Goal: Check status: Check status

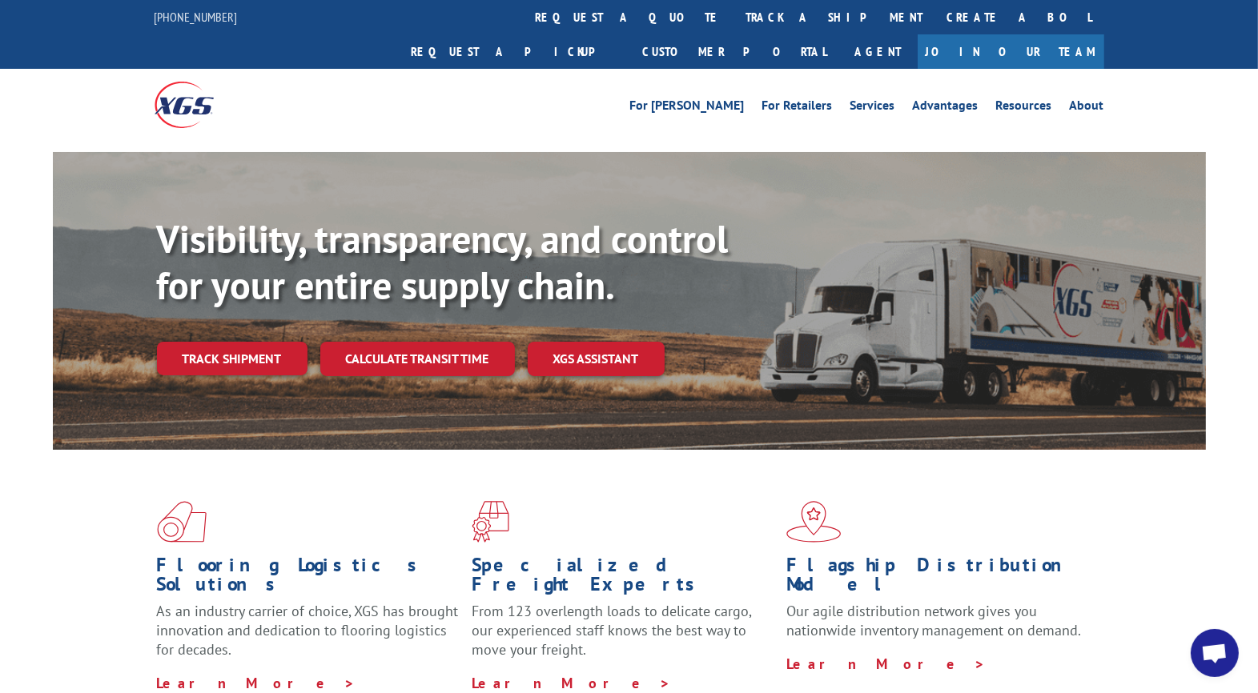
click at [198, 342] on link "Track shipment" at bounding box center [232, 359] width 150 height 34
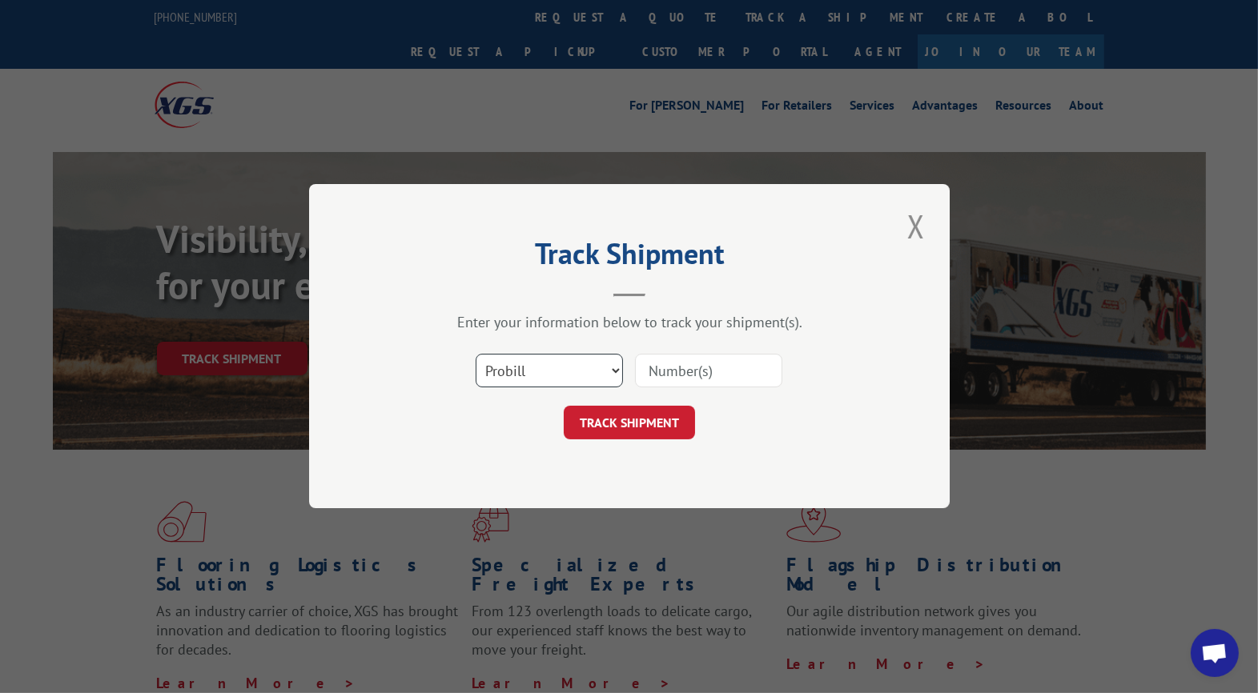
click at [568, 365] on select "Select category... Probill BOL PO" at bounding box center [549, 372] width 147 height 34
select select "po"
click at [476, 355] on select "Select category... Probill BOL PO" at bounding box center [549, 372] width 147 height 34
click at [716, 375] on input at bounding box center [708, 372] width 147 height 34
type input "24821389"
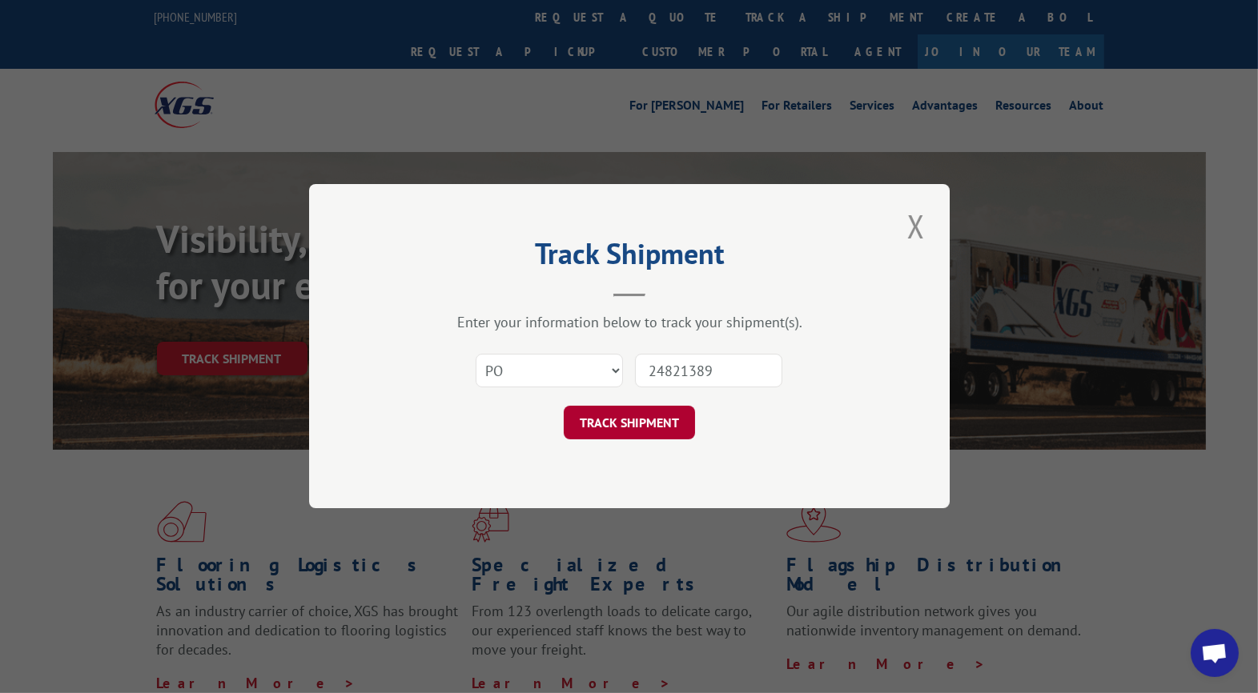
click at [618, 422] on button "TRACK SHIPMENT" at bounding box center [629, 424] width 131 height 34
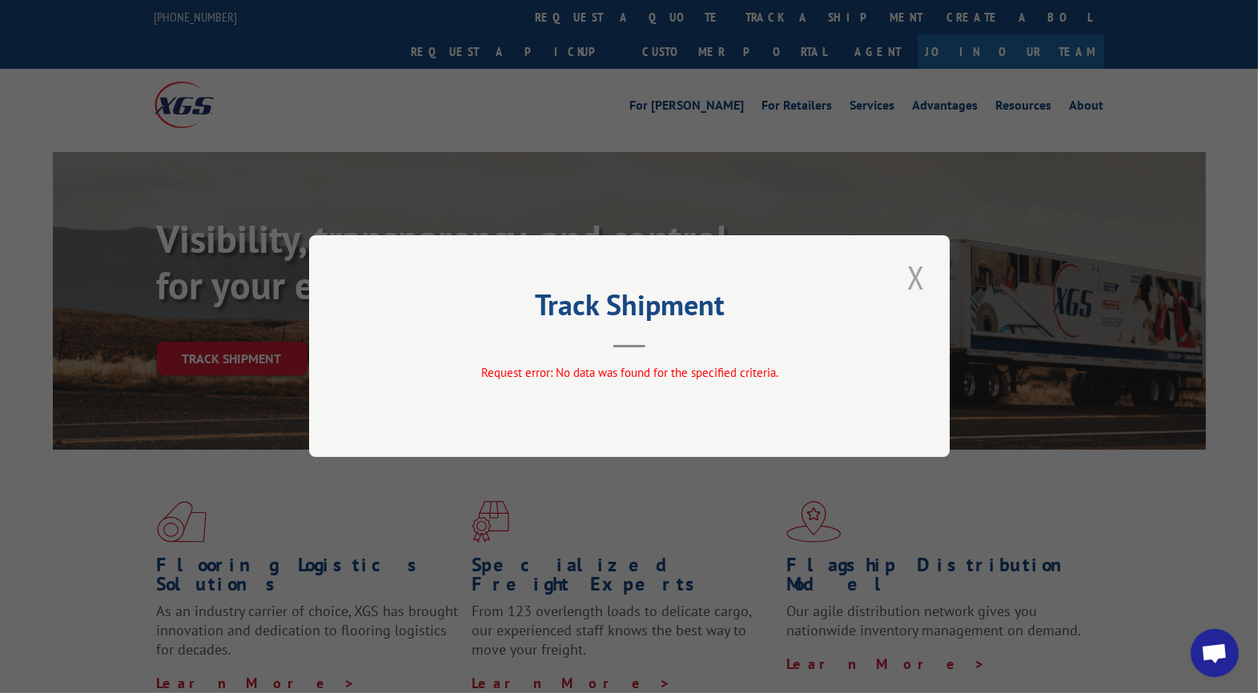
click at [915, 278] on button "Close modal" at bounding box center [915, 277] width 27 height 44
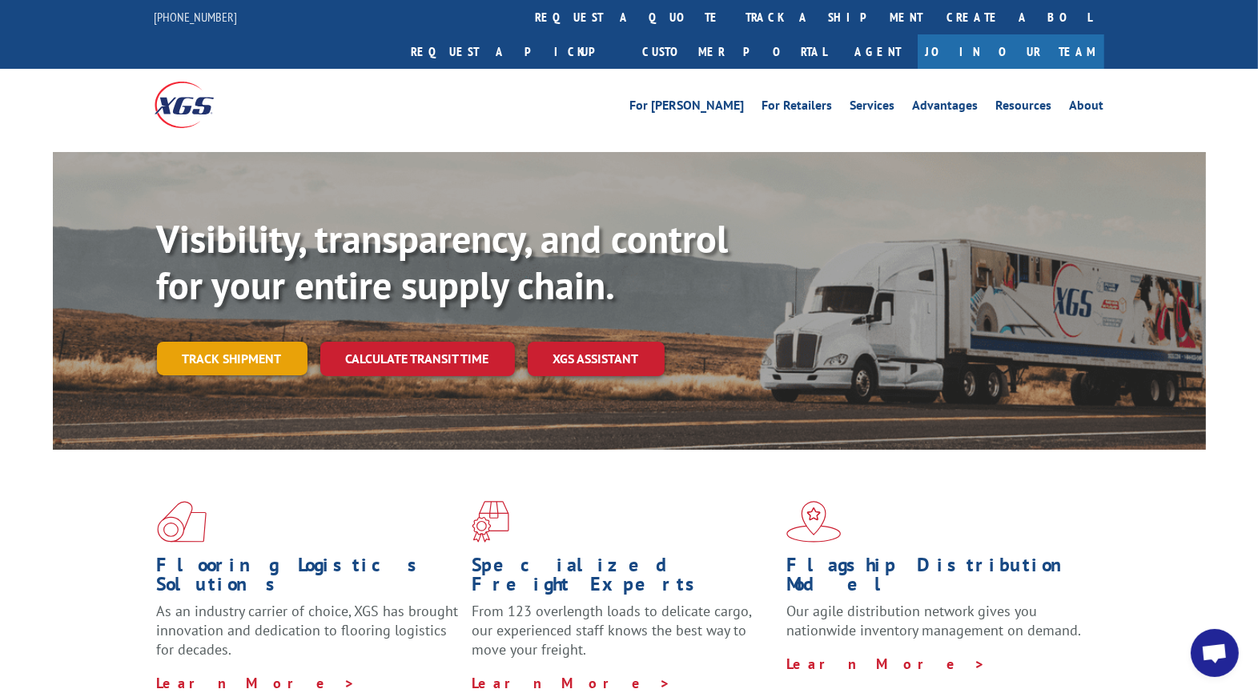
click at [253, 342] on link "Track shipment" at bounding box center [232, 359] width 150 height 34
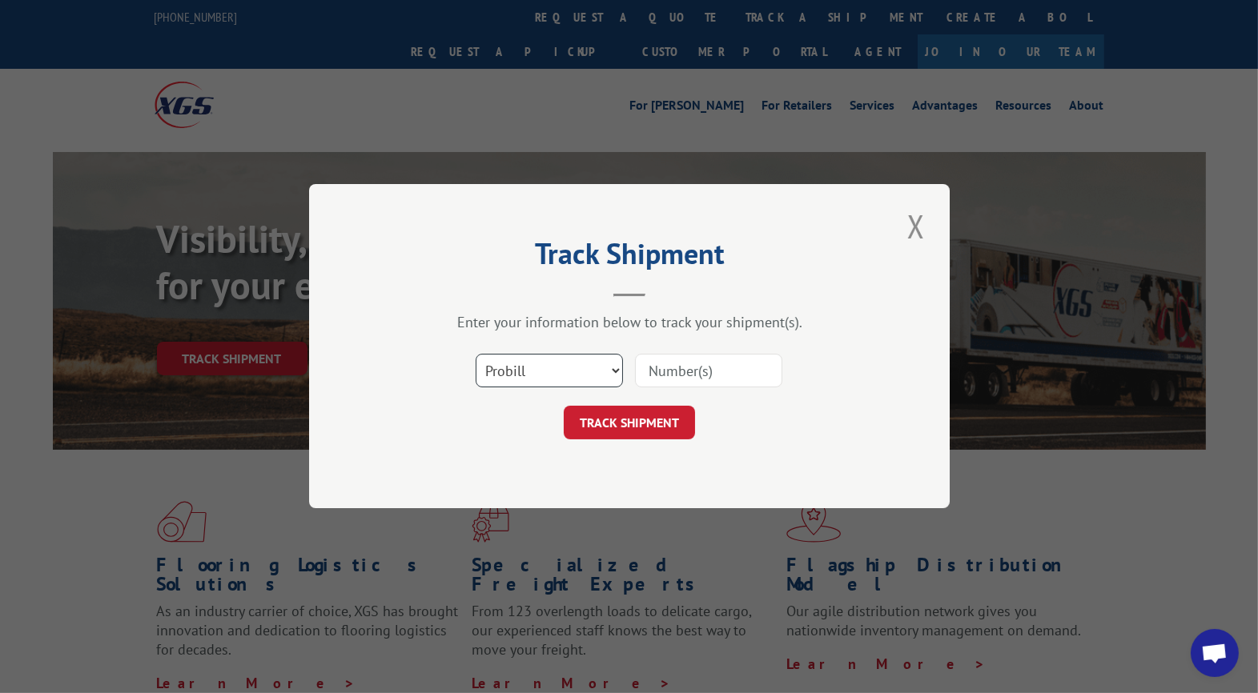
click at [598, 370] on select "Select category... Probill BOL PO" at bounding box center [549, 372] width 147 height 34
select select "po"
click at [476, 355] on select "Select category... Probill BOL PO" at bounding box center [549, 372] width 147 height 34
click at [702, 371] on input at bounding box center [708, 372] width 147 height 34
type input "CG521738"
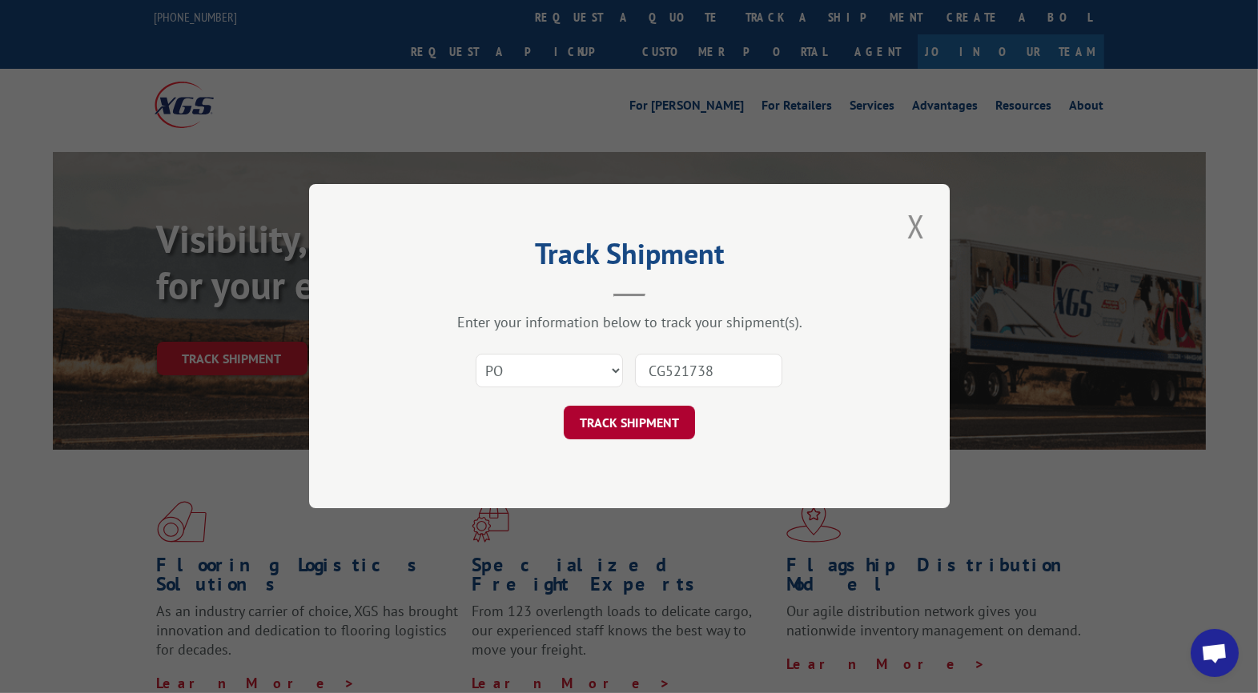
click at [618, 432] on button "TRACK SHIPMENT" at bounding box center [629, 424] width 131 height 34
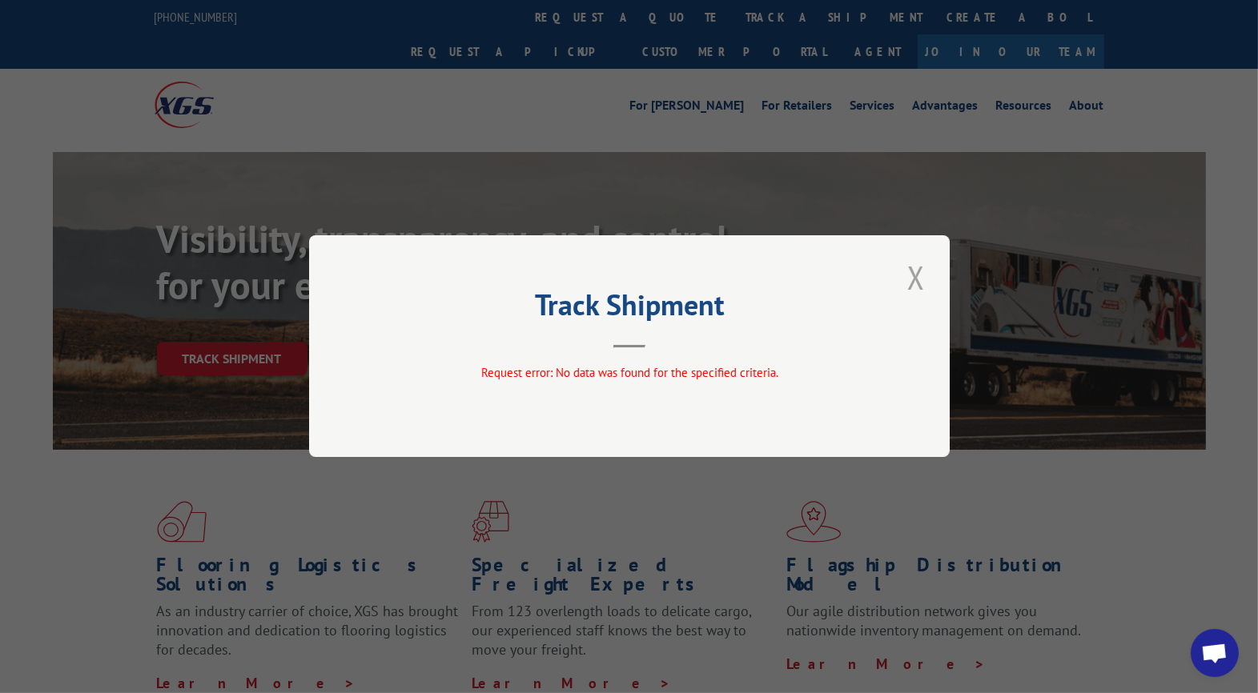
click at [915, 282] on button "Close modal" at bounding box center [915, 277] width 27 height 44
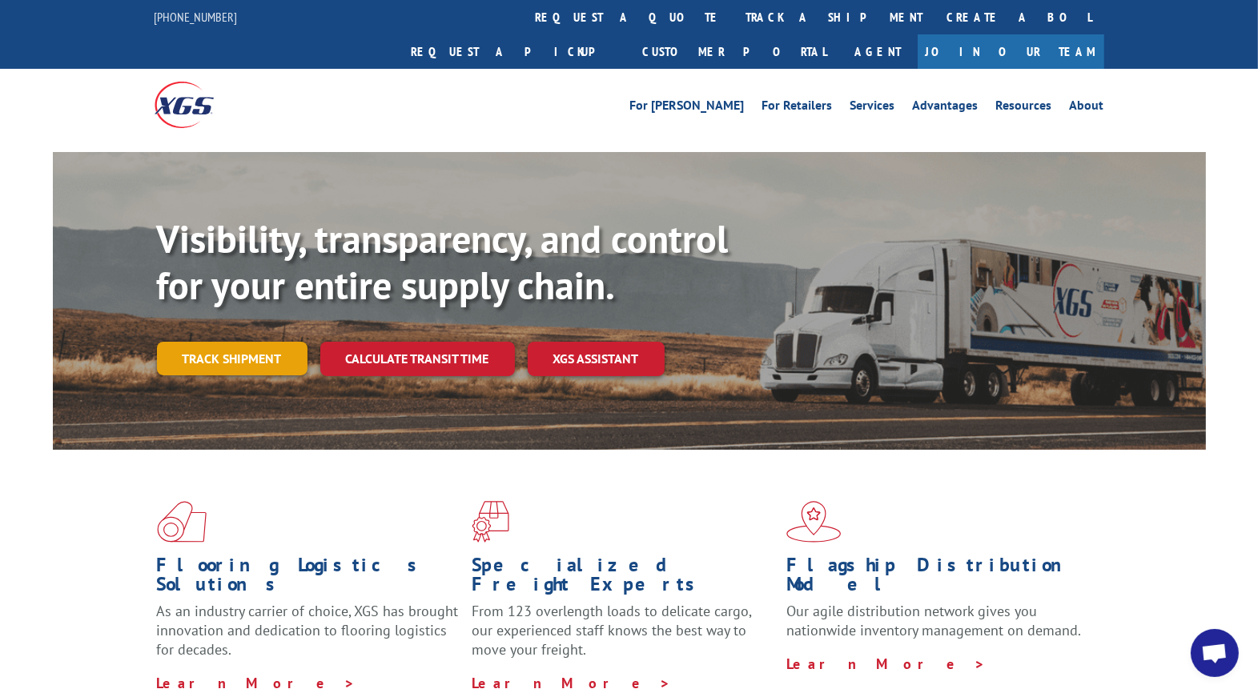
click at [215, 342] on link "Track shipment" at bounding box center [232, 359] width 150 height 34
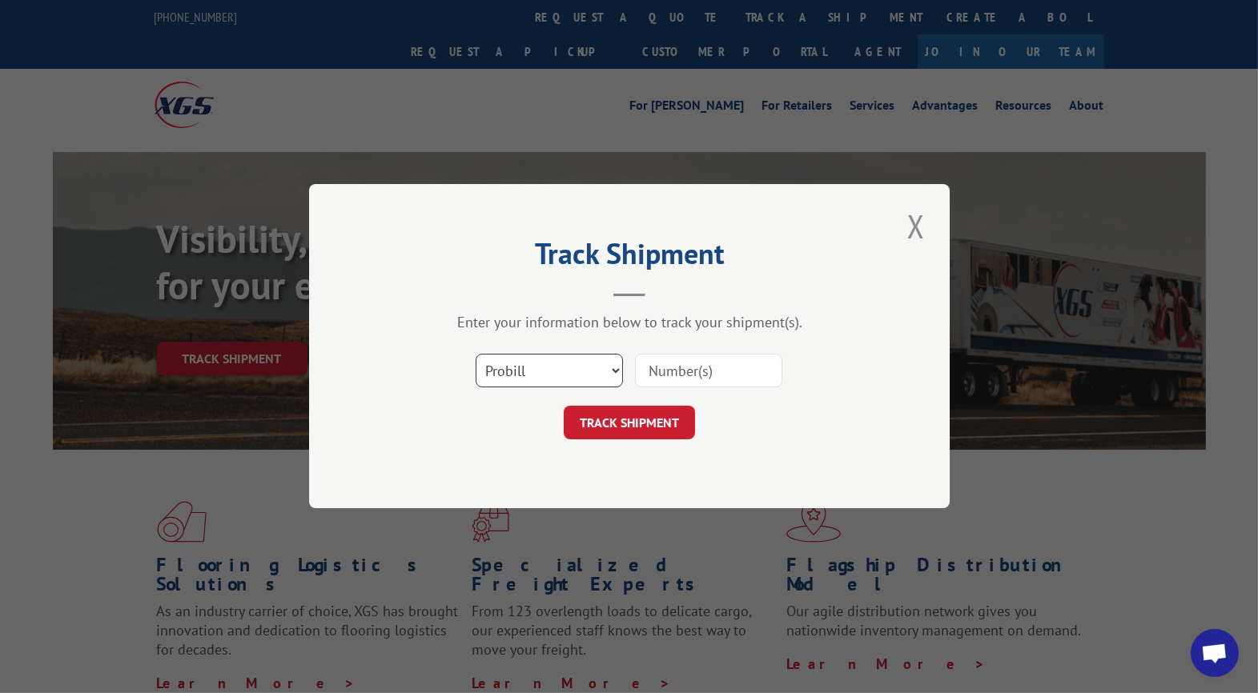
click at [547, 380] on select "Select category... Probill BOL PO" at bounding box center [549, 372] width 147 height 34
select select "po"
click at [476, 355] on select "Select category... Probill BOL PO" at bounding box center [549, 372] width 147 height 34
click at [676, 368] on input at bounding box center [708, 372] width 147 height 34
type input "UTA#24821389"
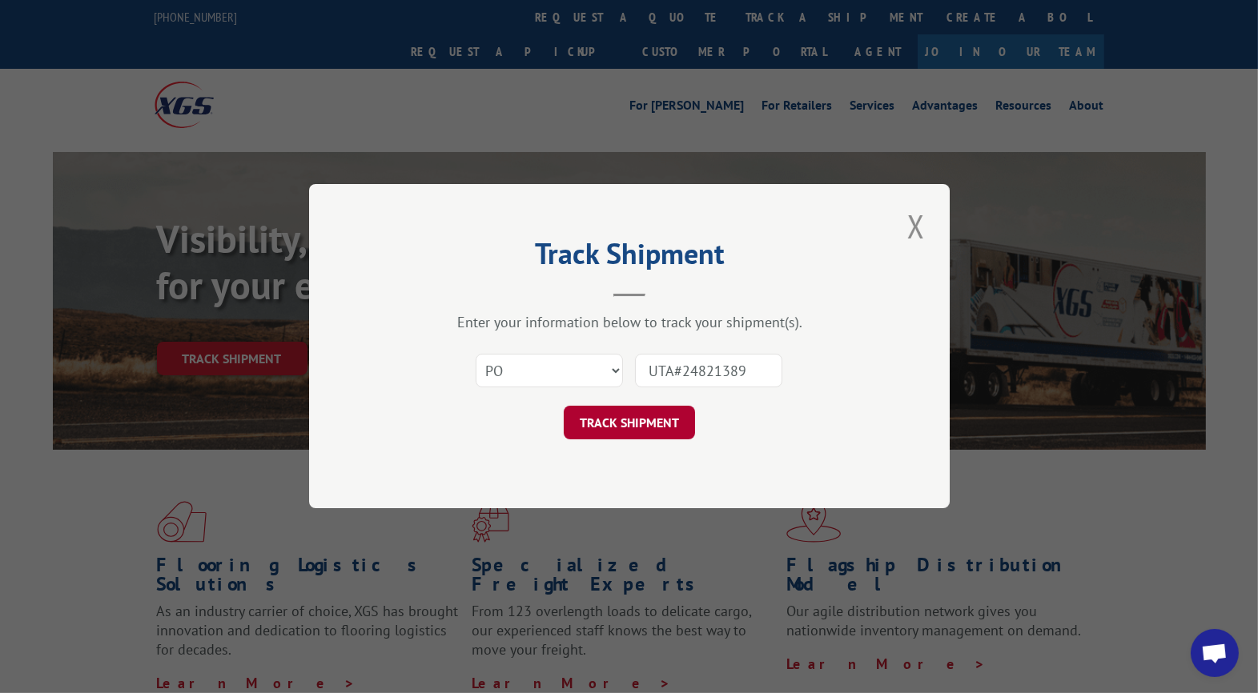
click at [615, 421] on button "TRACK SHIPMENT" at bounding box center [629, 424] width 131 height 34
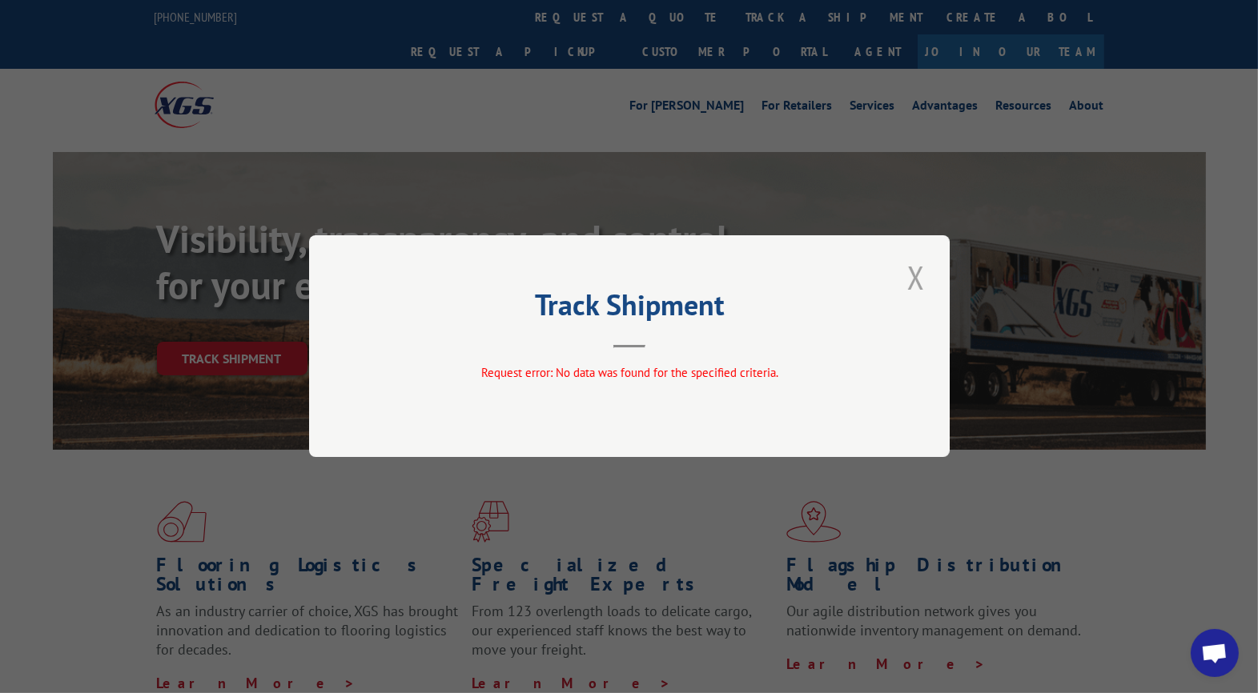
click at [916, 281] on button "Close modal" at bounding box center [915, 277] width 27 height 44
